Goal: Obtain resource: Obtain resource

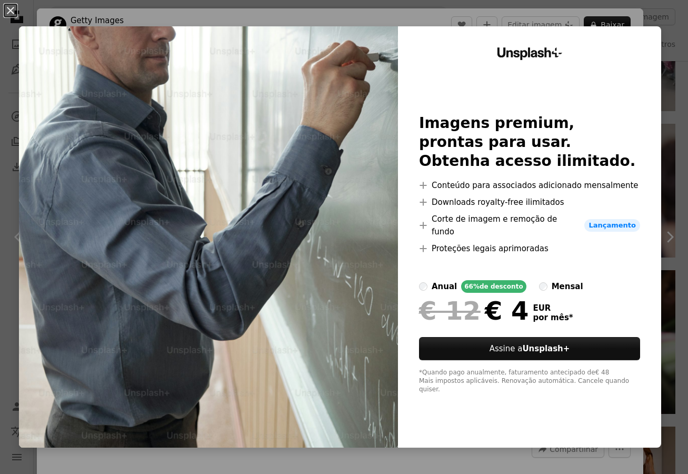
scroll to position [703, 0]
click at [303, 11] on div "An X shape Unsplash+ Imagens premium, prontas para usar. Obtenha acesso ilimita…" at bounding box center [344, 237] width 688 height 474
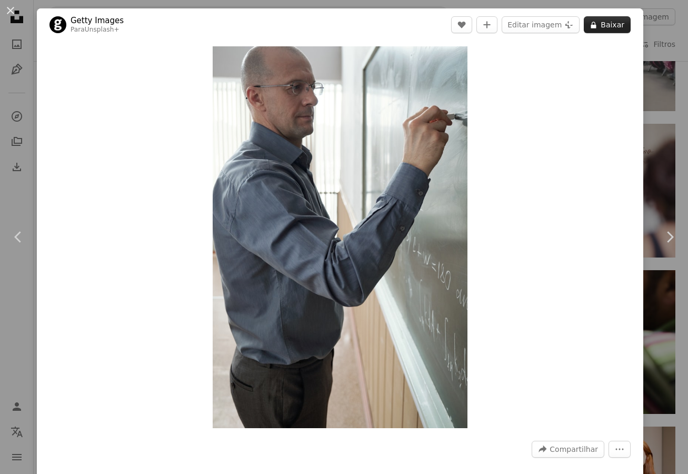
click at [590, 25] on icon "A lock" at bounding box center [594, 25] width 8 height 8
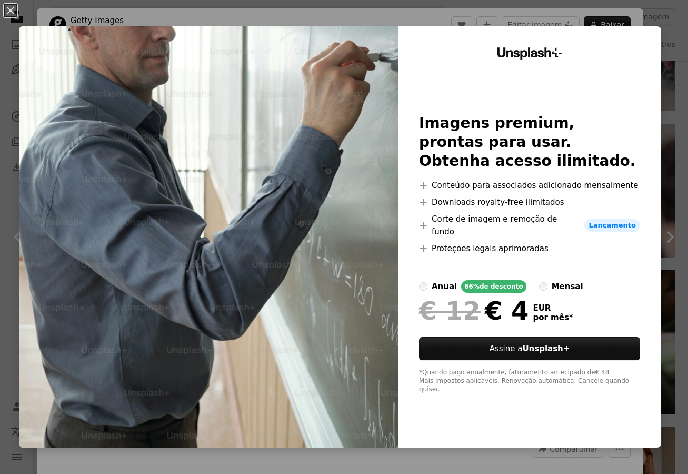
click at [11, 174] on div "An X shape Unsplash+ Imagens premium, prontas para usar. Obtenha acesso ilimita…" at bounding box center [344, 237] width 688 height 474
